Goal: Find specific page/section: Find specific page/section

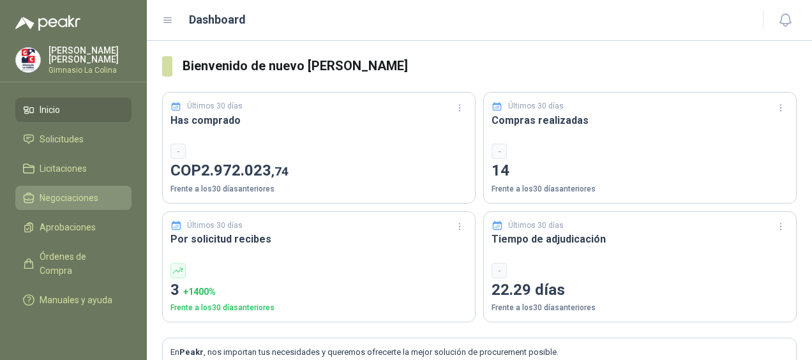
click at [75, 193] on span "Negociaciones" at bounding box center [69, 198] width 59 height 14
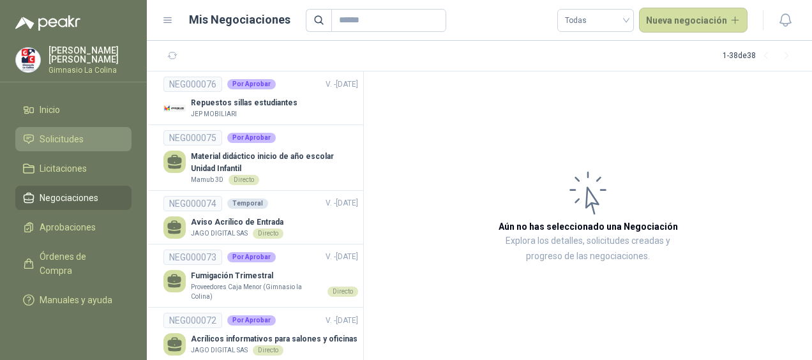
click at [65, 133] on span "Solicitudes" at bounding box center [62, 139] width 44 height 14
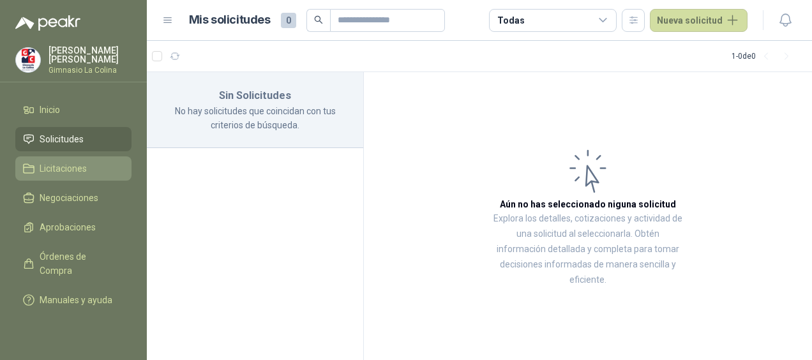
click at [75, 169] on span "Licitaciones" at bounding box center [63, 169] width 47 height 14
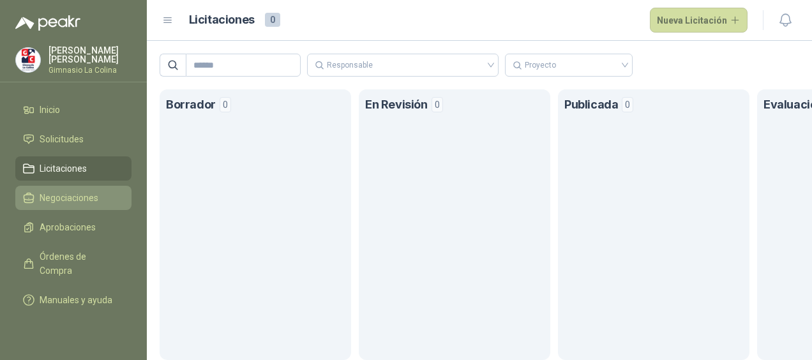
click at [69, 193] on span "Negociaciones" at bounding box center [69, 198] width 59 height 14
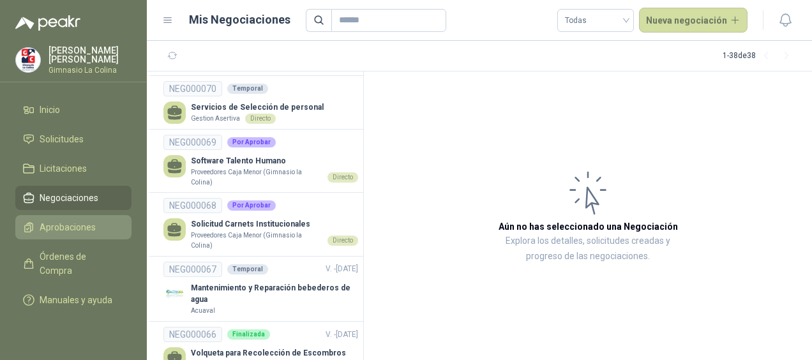
scroll to position [362, 0]
click at [68, 227] on span "Aprobaciones" at bounding box center [68, 227] width 56 height 14
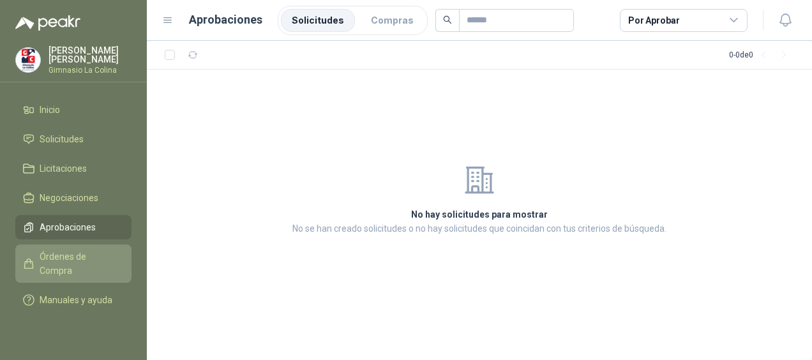
click at [73, 257] on span "Órdenes de Compra" at bounding box center [80, 264] width 80 height 28
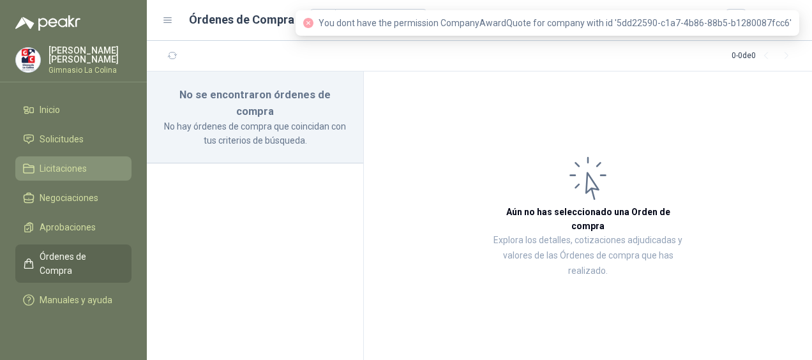
click at [73, 176] on link "Licitaciones" at bounding box center [73, 168] width 116 height 24
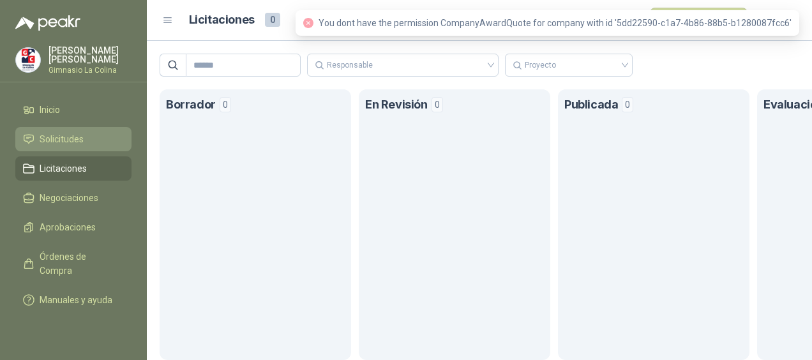
click at [64, 144] on span "Solicitudes" at bounding box center [62, 139] width 44 height 14
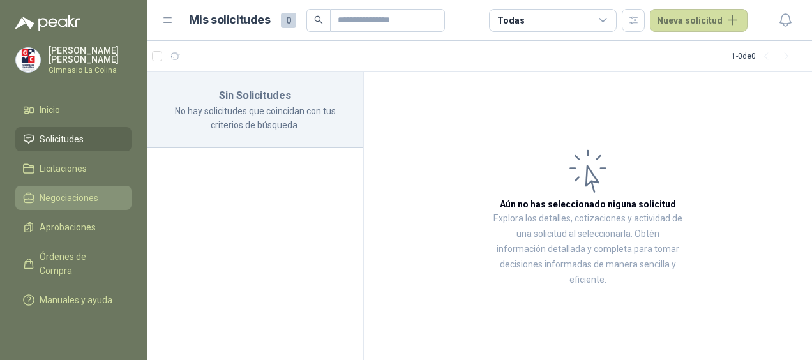
click at [70, 195] on span "Negociaciones" at bounding box center [69, 198] width 59 height 14
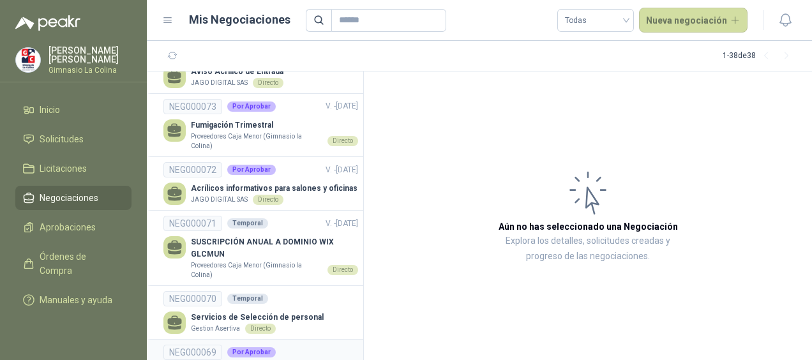
scroll to position [150, 0]
click at [280, 254] on p "SUSCRIPCIÓN ANUAL A DOMINIO WIX GLCMUN" at bounding box center [274, 249] width 167 height 24
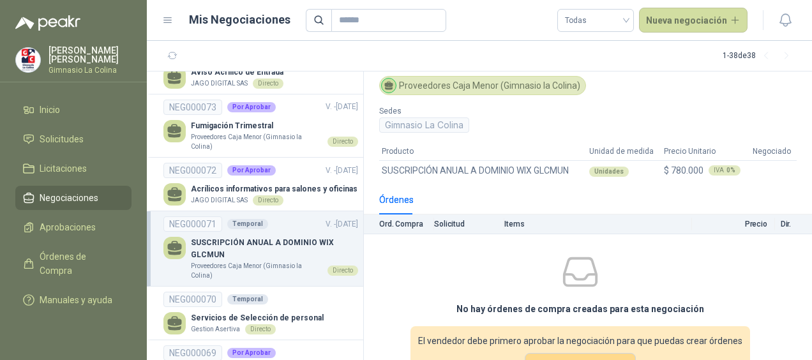
scroll to position [111, 0]
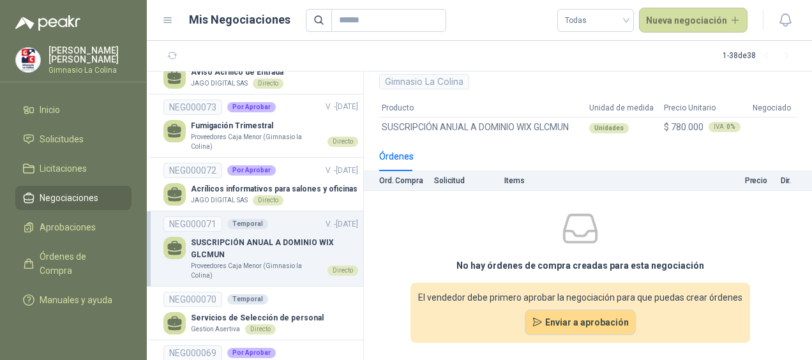
click at [455, 174] on th "Solicitud" at bounding box center [469, 181] width 70 height 20
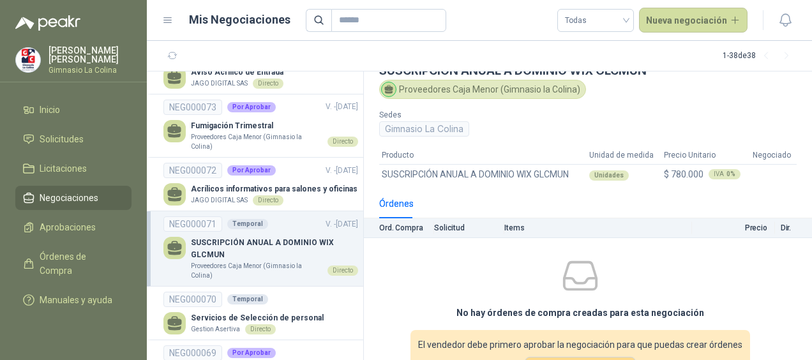
scroll to position [63, 0]
click at [443, 233] on th "Solicitud" at bounding box center [469, 230] width 70 height 20
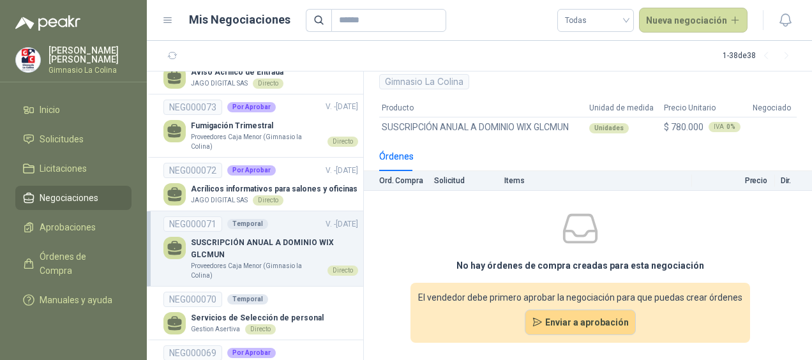
scroll to position [0, 0]
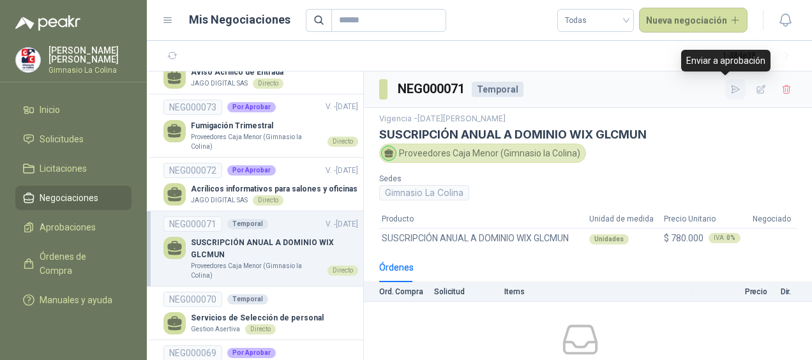
click at [730, 90] on icon "button" at bounding box center [735, 89] width 11 height 11
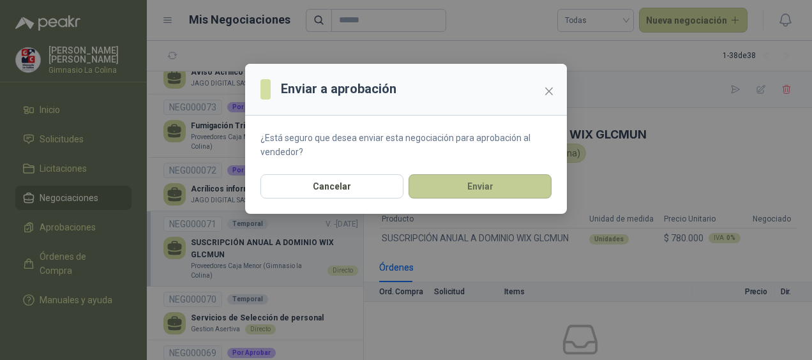
click at [498, 192] on button "Enviar" at bounding box center [480, 186] width 143 height 24
